Goal: Find specific page/section: Find specific page/section

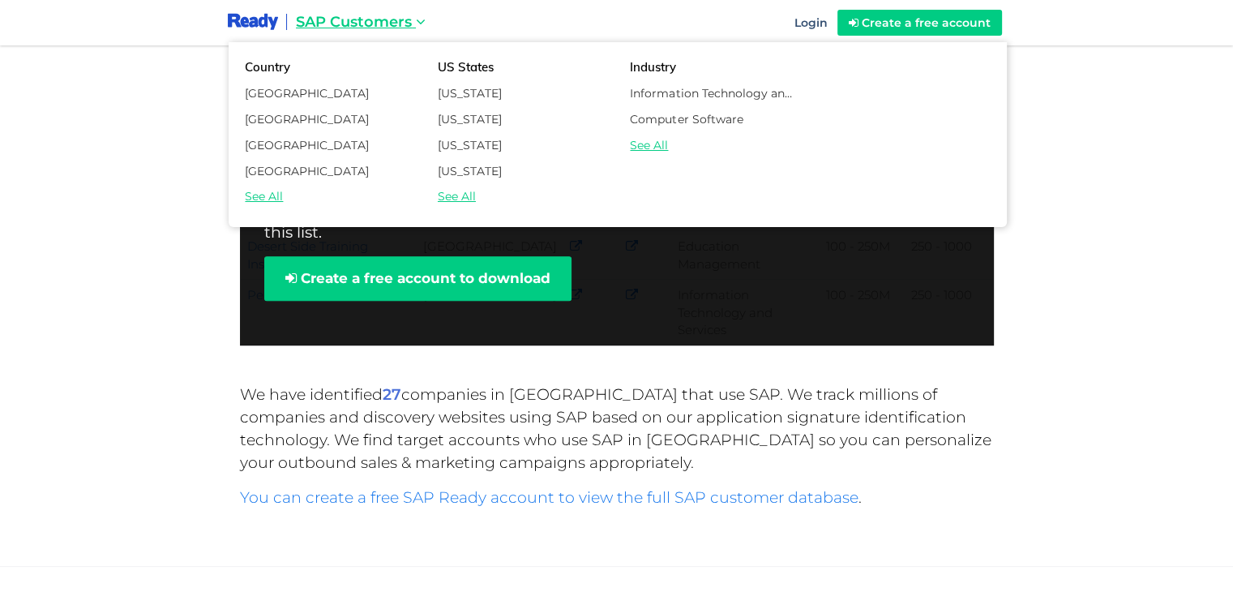
scroll to position [892, 0]
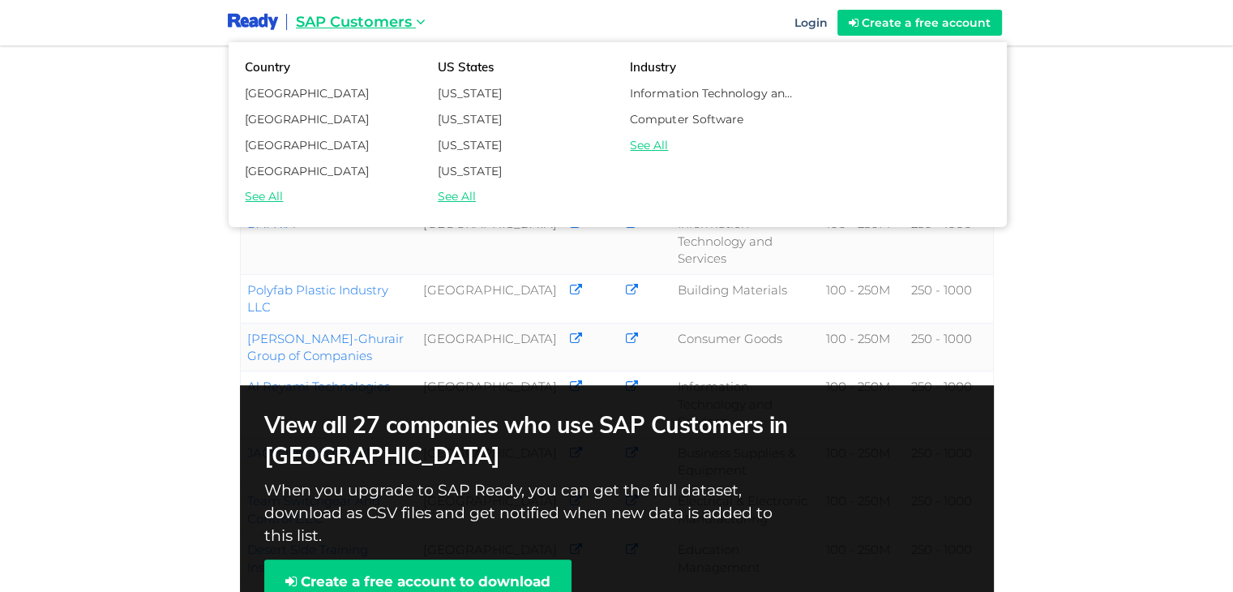
click at [268, 194] on link "See All" at bounding box center [329, 195] width 193 height 19
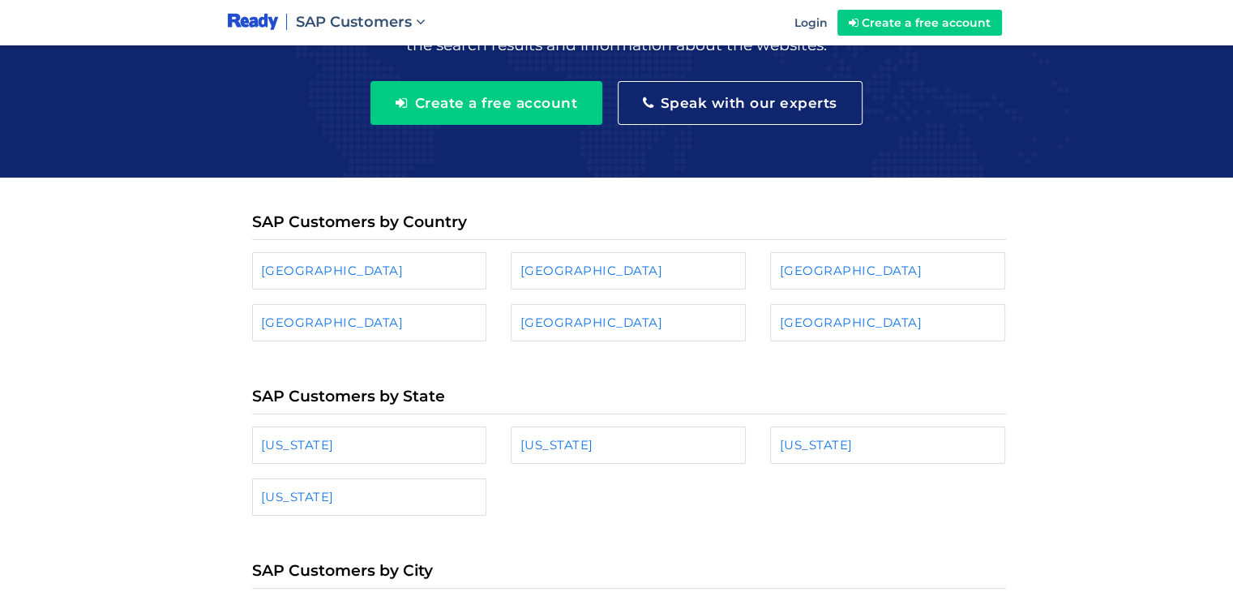
scroll to position [81, 0]
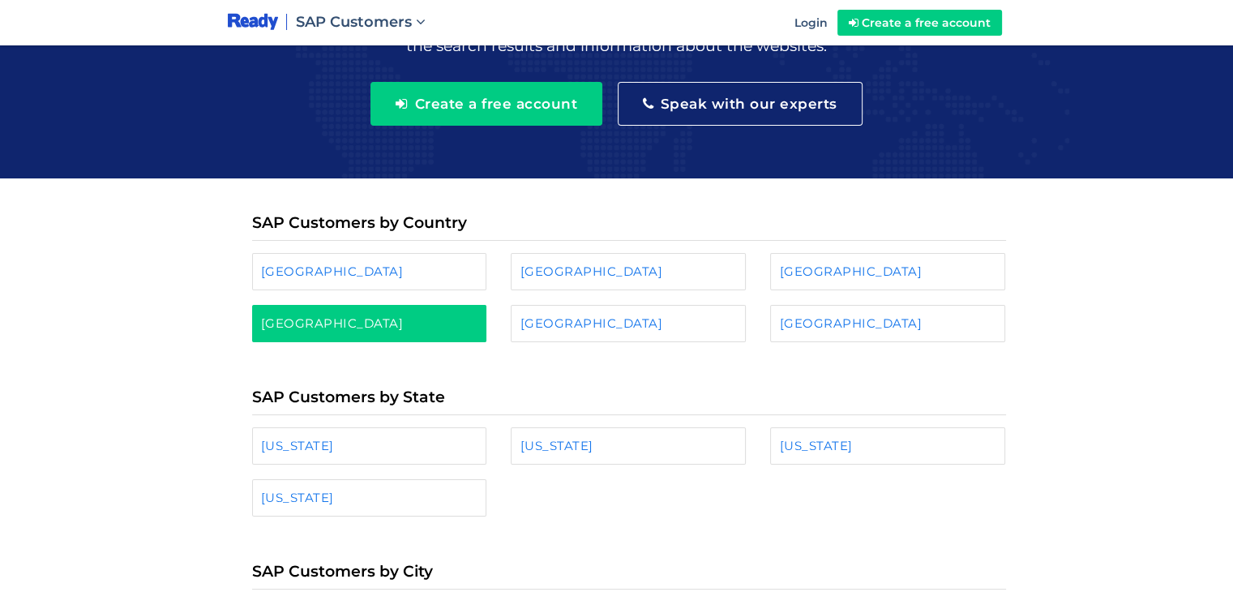
click at [357, 315] on link "[GEOGRAPHIC_DATA]" at bounding box center [369, 323] width 235 height 37
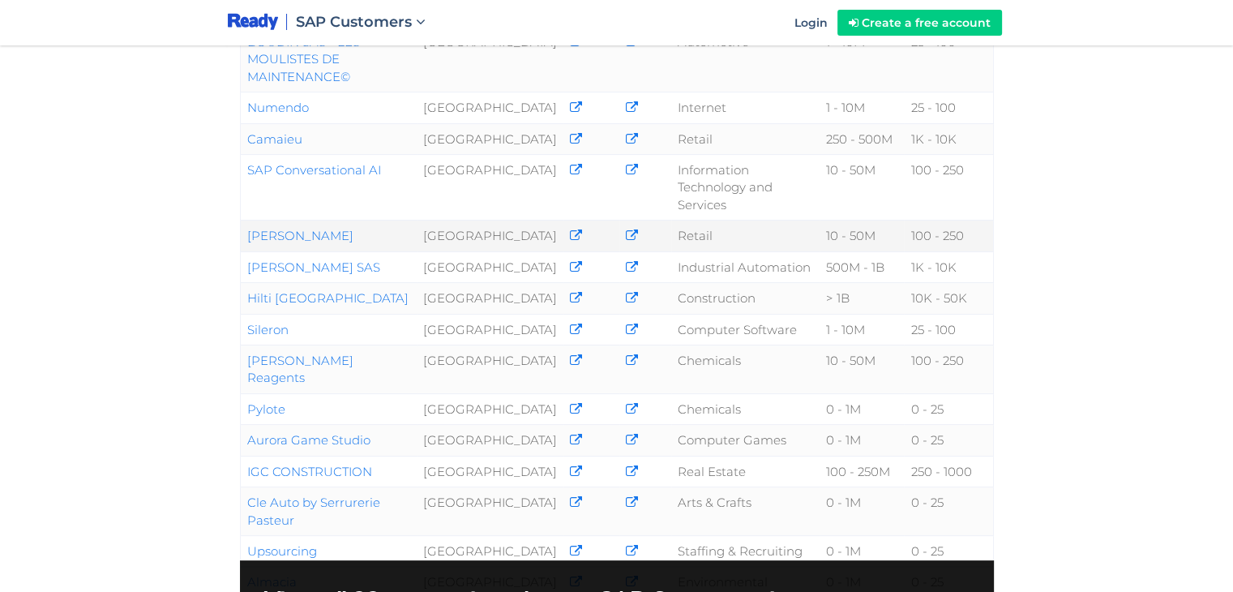
scroll to position [486, 0]
